Goal: Information Seeking & Learning: Learn about a topic

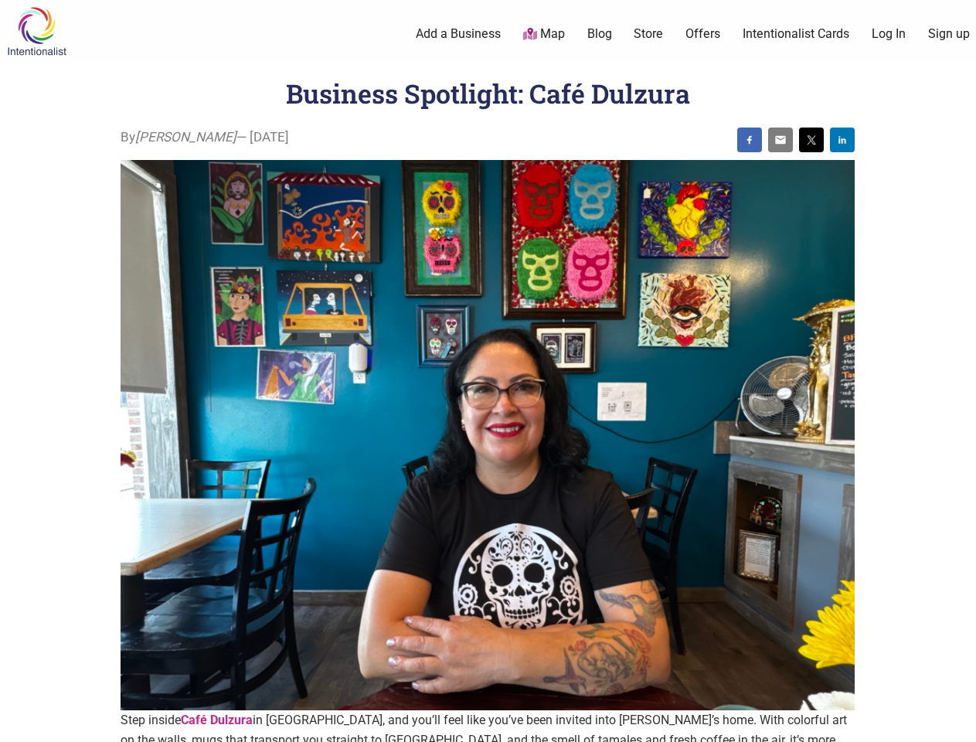
click at [488, 371] on img at bounding box center [488, 435] width 734 height 551
click at [750, 140] on img at bounding box center [749, 140] width 12 height 12
click at [781, 140] on img at bounding box center [780, 140] width 12 height 12
click at [811, 140] on img at bounding box center [811, 140] width 12 height 12
click at [842, 140] on img at bounding box center [842, 140] width 12 height 12
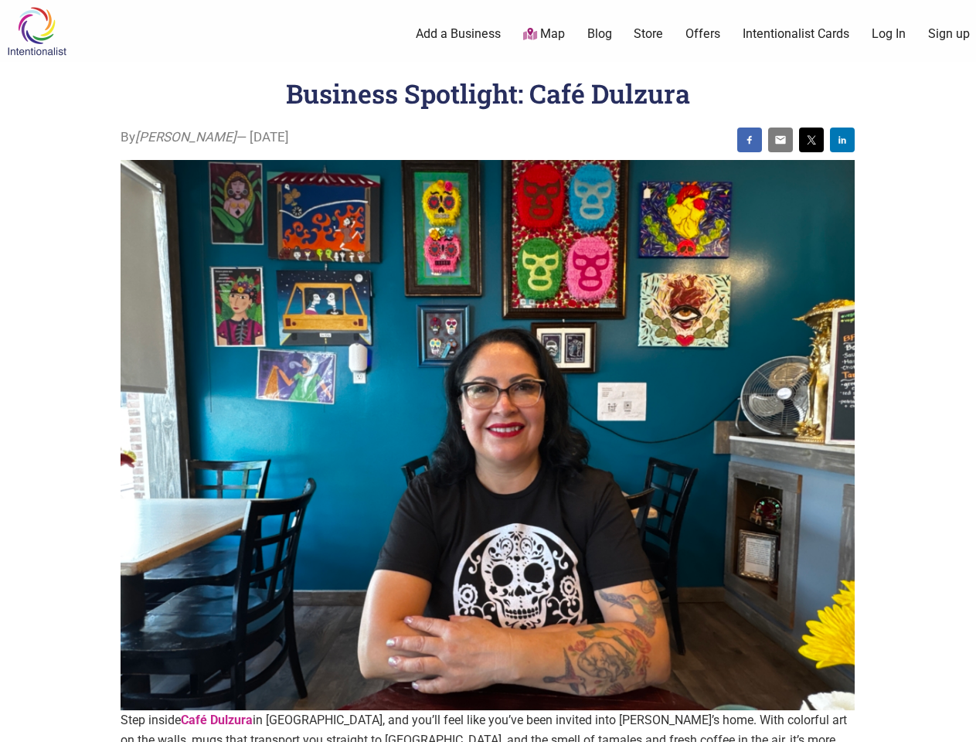
click at [958, 724] on icon at bounding box center [959, 722] width 17 height 19
